Goal: Find specific page/section: Find specific page/section

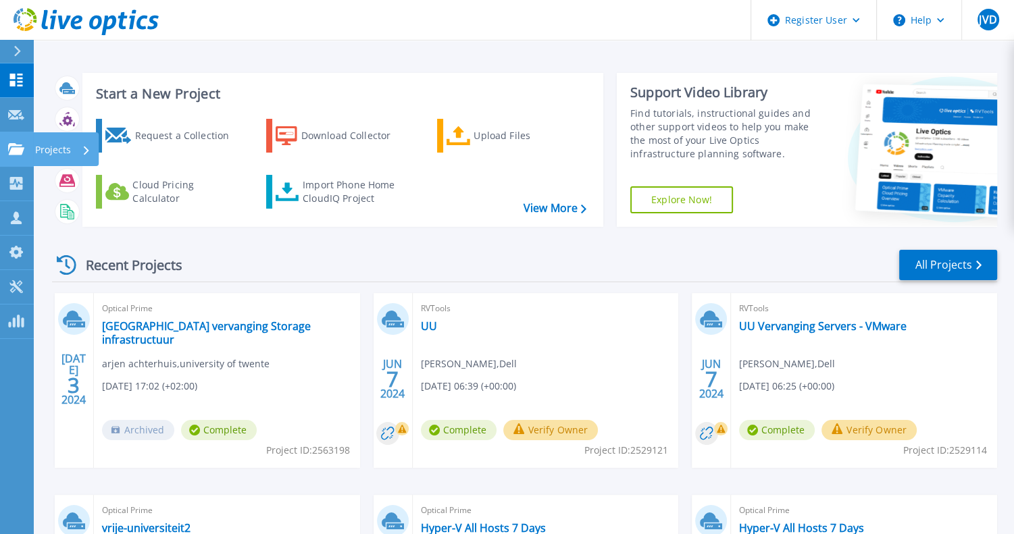
click at [14, 149] on icon at bounding box center [16, 148] width 16 height 11
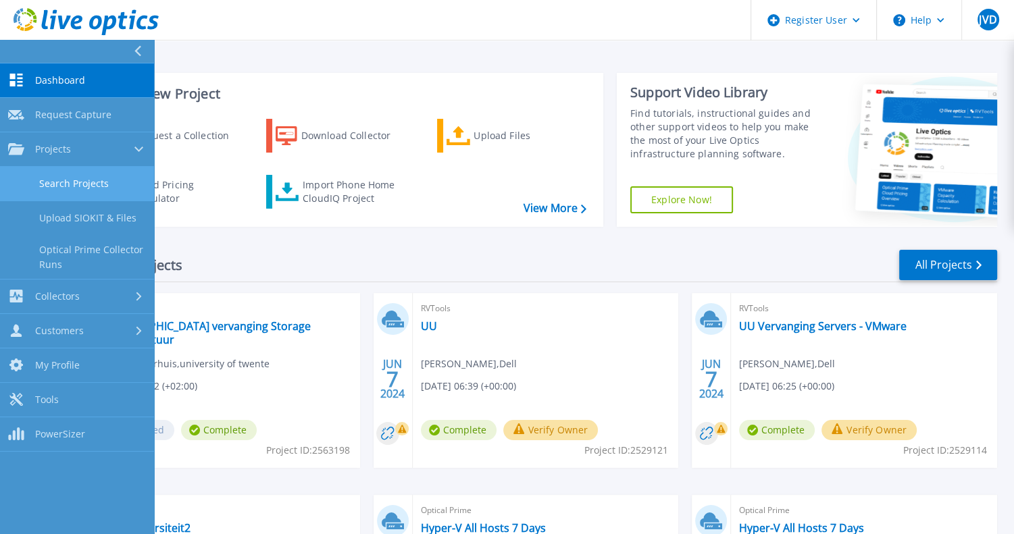
click at [67, 184] on link "Search Projects" at bounding box center [77, 184] width 154 height 34
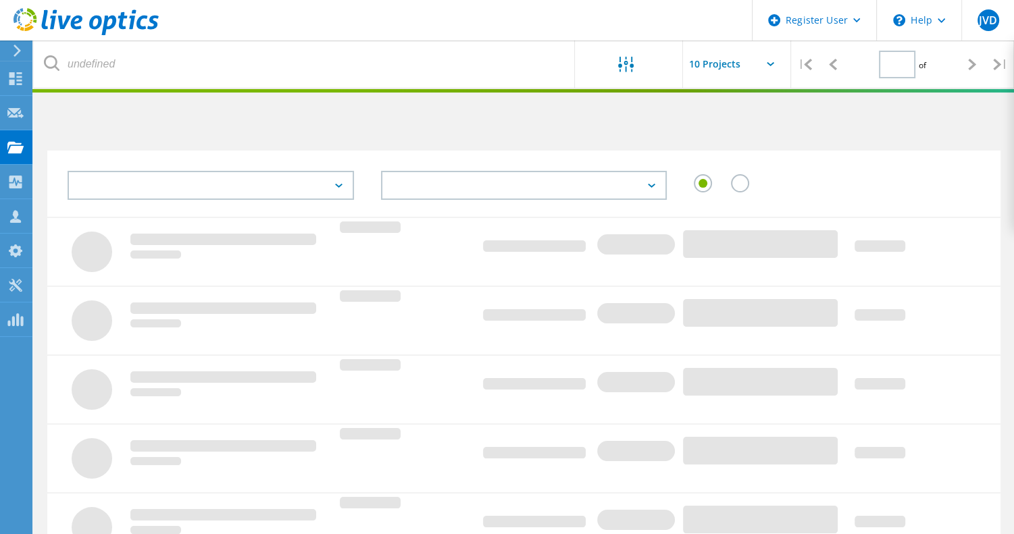
type input "1"
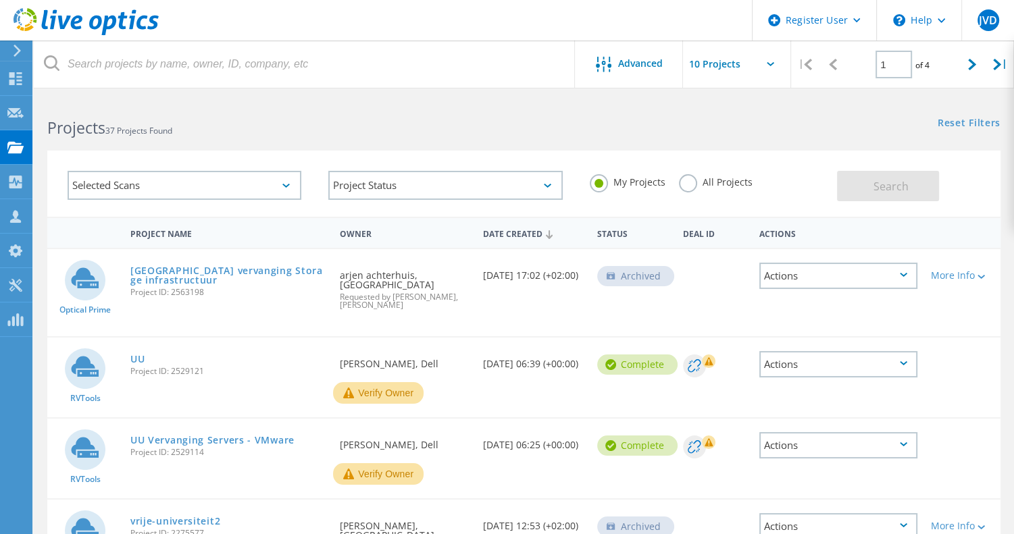
click at [286, 184] on icon at bounding box center [285, 186] width 7 height 4
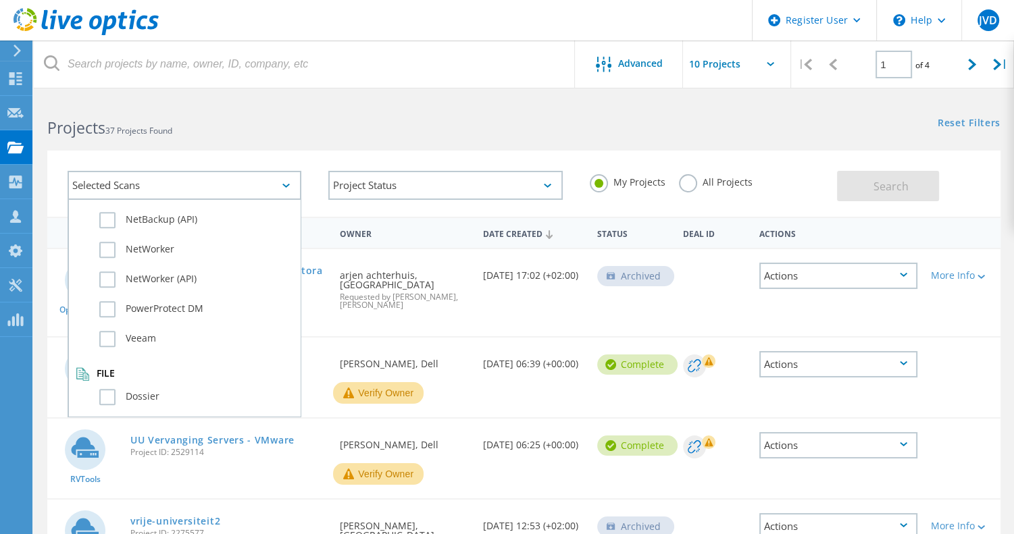
scroll to position [950, 0]
click at [107, 392] on label "Dossier" at bounding box center [196, 391] width 194 height 16
click at [0, 0] on input "Dossier" at bounding box center [0, 0] width 0 height 0
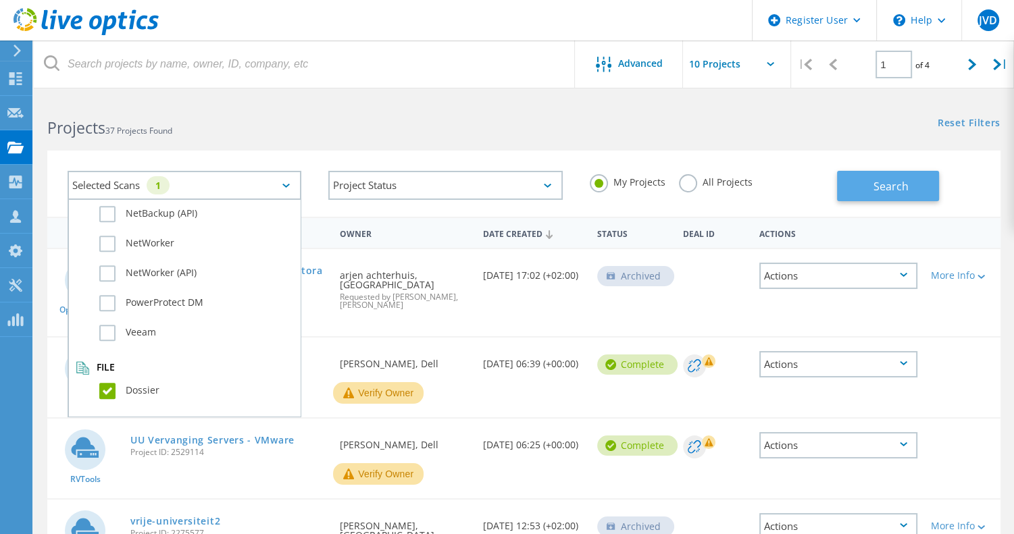
click at [875, 182] on span "Search" at bounding box center [890, 186] width 35 height 15
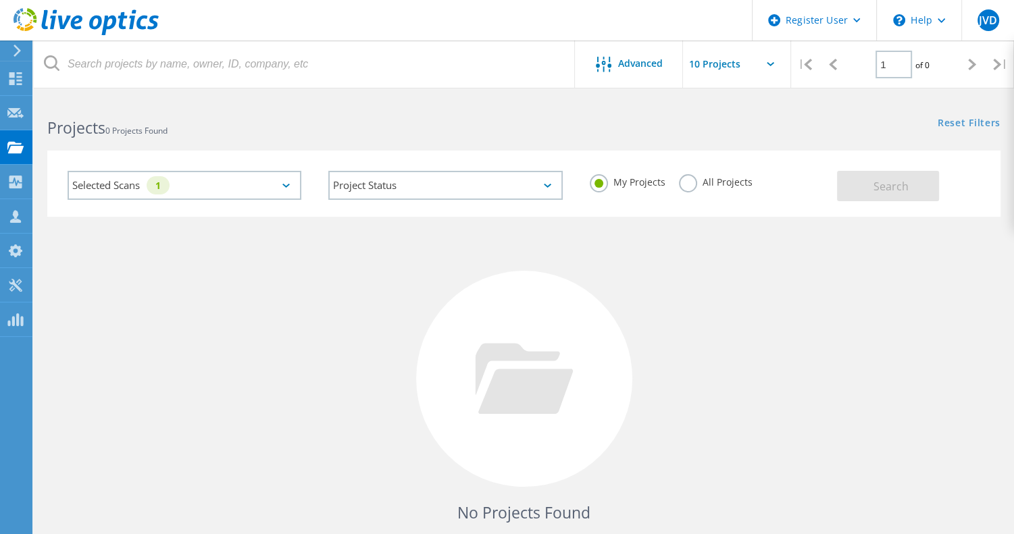
click at [687, 180] on label "All Projects" at bounding box center [716, 180] width 74 height 13
click at [0, 0] on input "All Projects" at bounding box center [0, 0] width 0 height 0
click at [875, 185] on span "Search" at bounding box center [890, 186] width 35 height 15
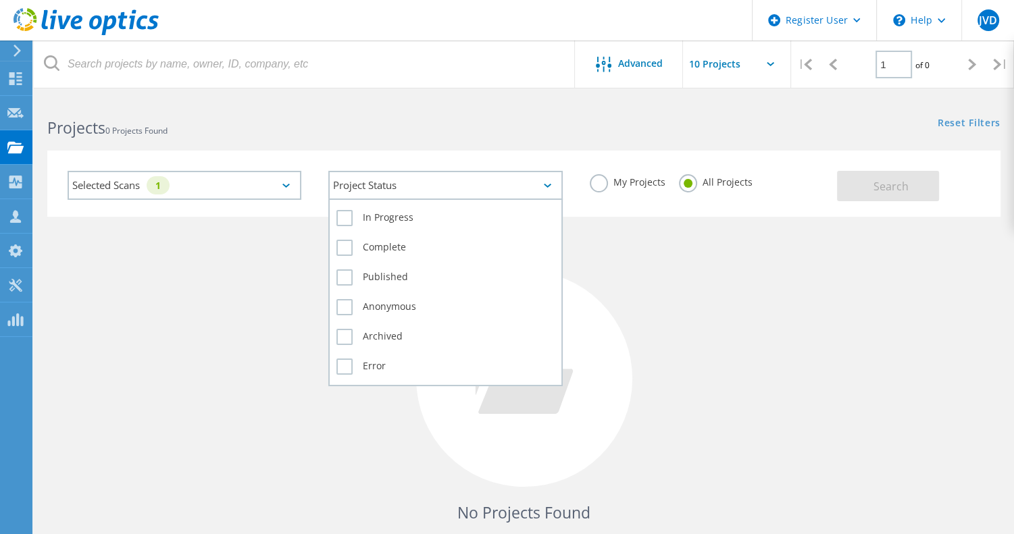
click at [547, 185] on icon at bounding box center [547, 186] width 7 height 4
click at [347, 218] on label "In Progress" at bounding box center [445, 218] width 218 height 16
click at [0, 0] on input "In Progress" at bounding box center [0, 0] width 0 height 0
click at [346, 253] on label "Complete" at bounding box center [445, 248] width 218 height 16
click at [0, 0] on input "Complete" at bounding box center [0, 0] width 0 height 0
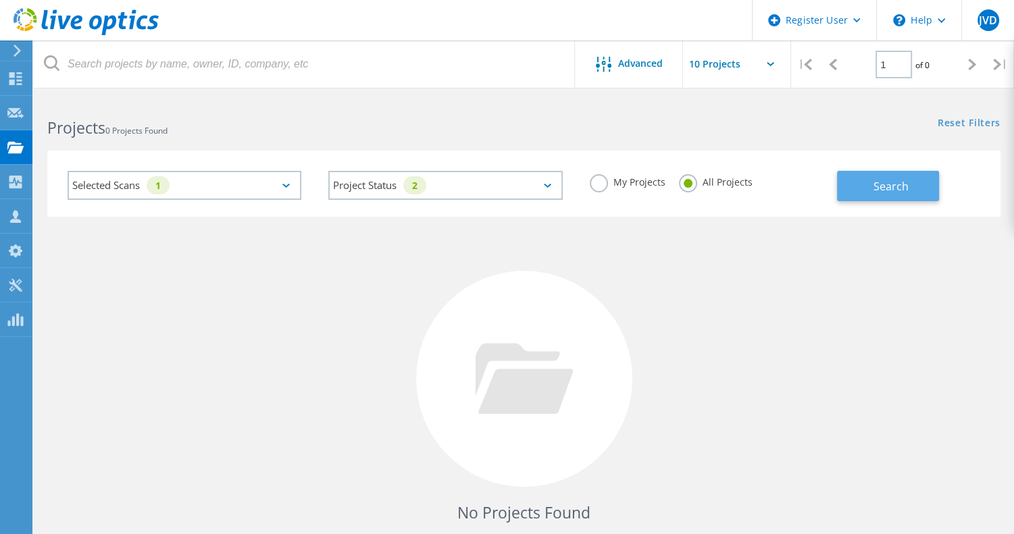
click at [880, 188] on span "Search" at bounding box center [890, 186] width 35 height 15
click at [288, 186] on icon at bounding box center [285, 186] width 7 height 4
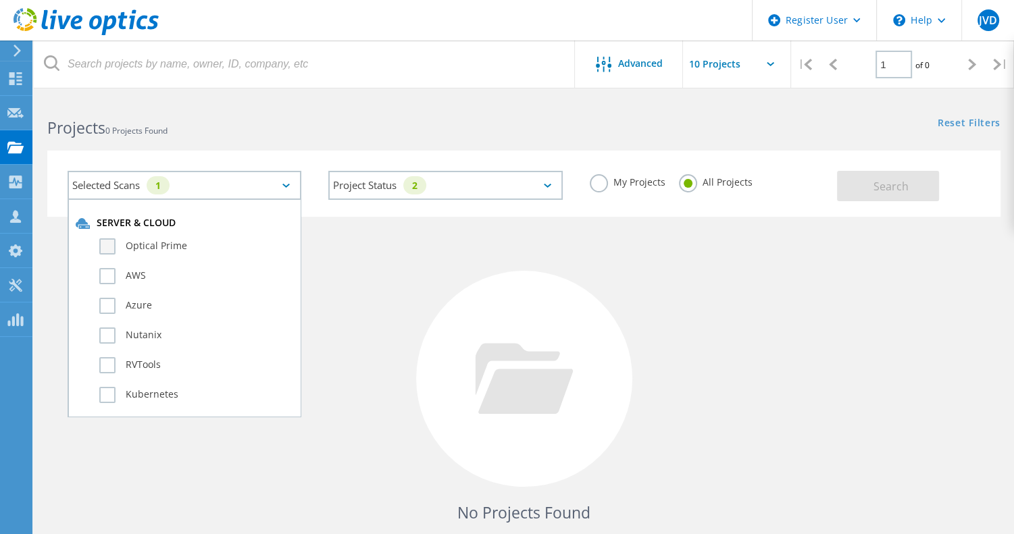
click at [114, 245] on label "Optical Prime" at bounding box center [196, 246] width 194 height 16
click at [0, 0] on input "Optical Prime" at bounding box center [0, 0] width 0 height 0
click at [881, 191] on span "Search" at bounding box center [890, 186] width 35 height 15
